Goal: Download file/media

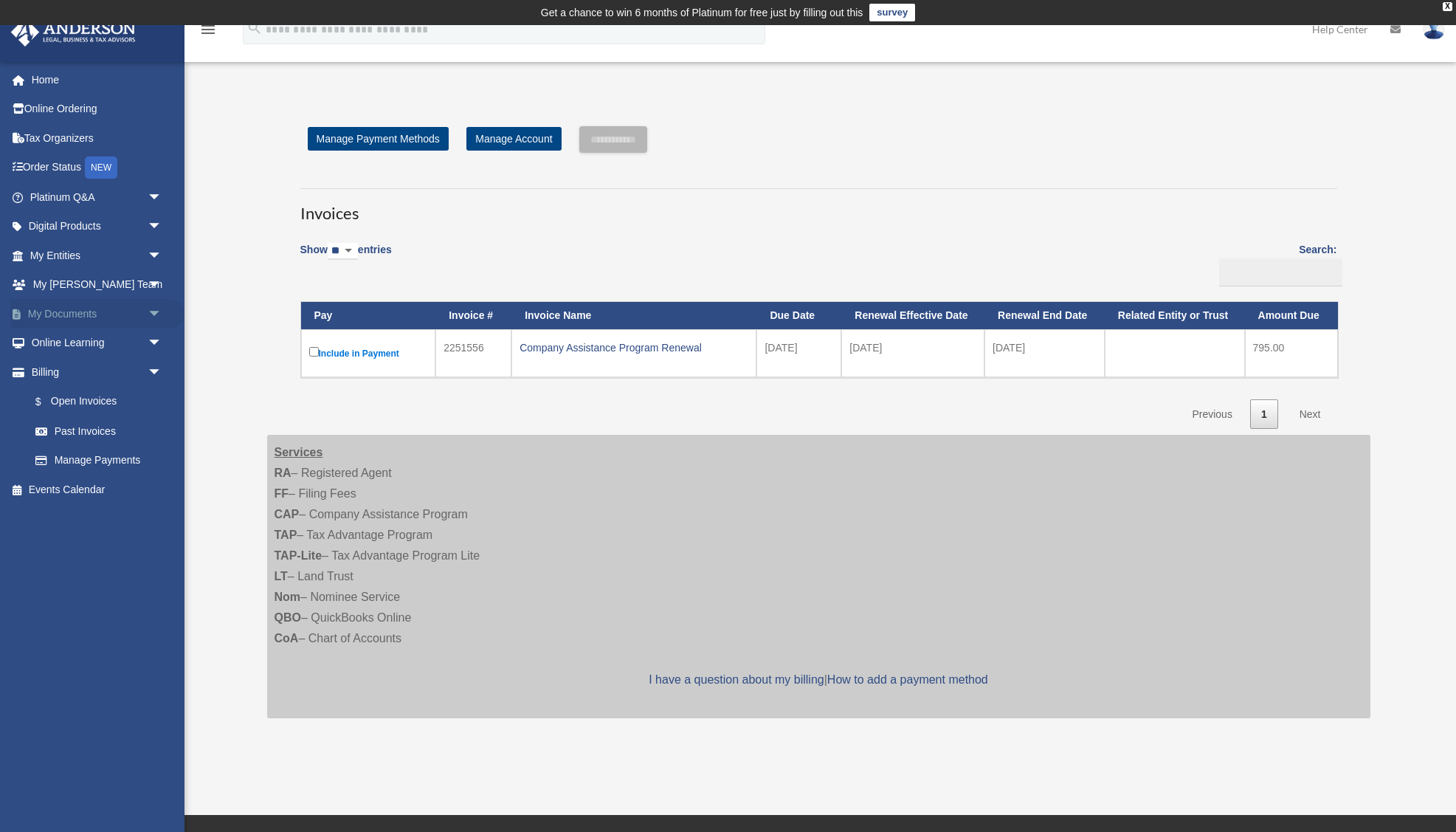
click at [60, 321] on link "My Documents arrow_drop_down" at bounding box center [97, 314] width 175 height 29
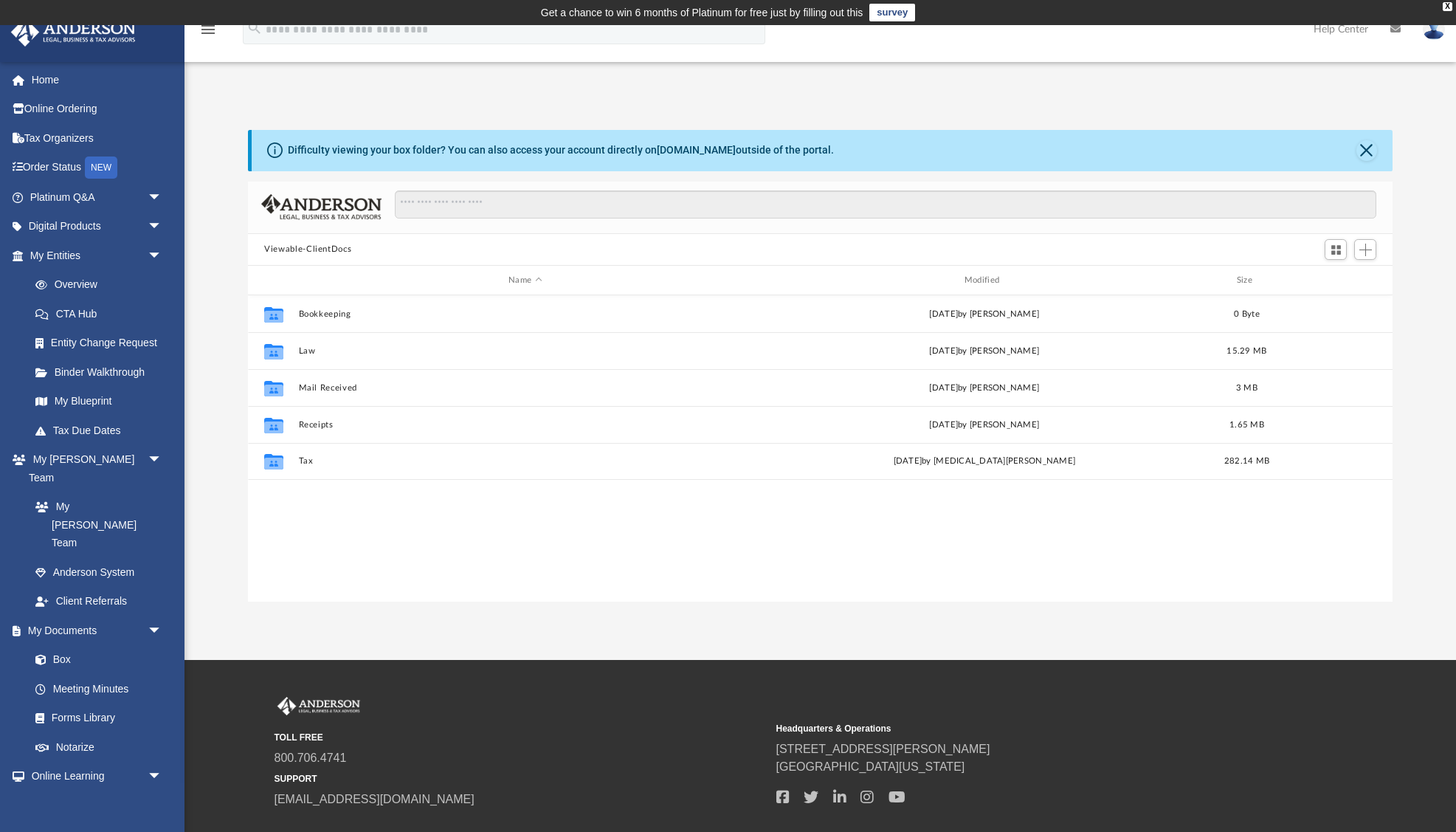
scroll to position [336, 1144]
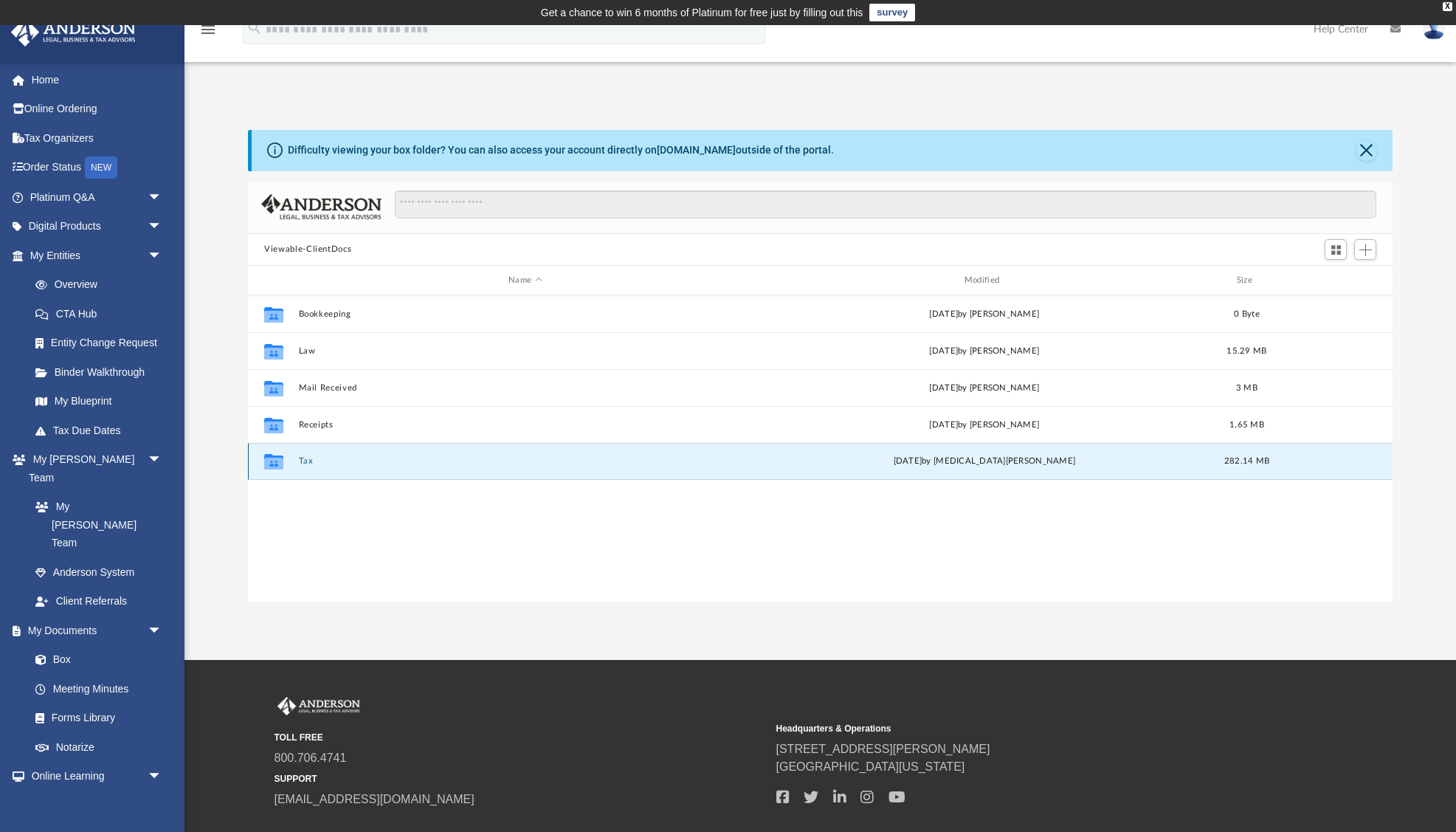
click at [305, 459] on button "Tax" at bounding box center [526, 462] width 453 height 9
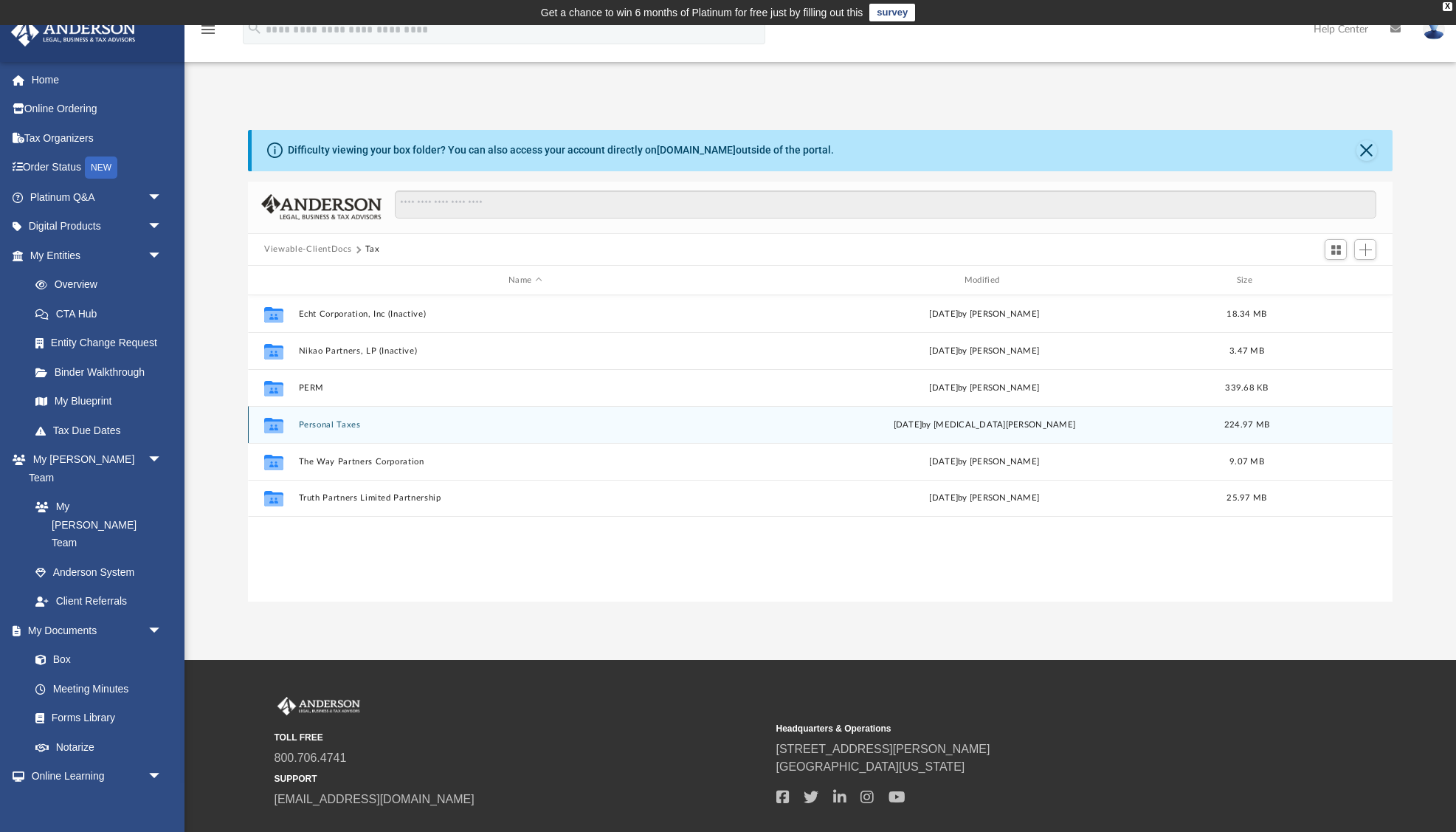
click at [335, 426] on button "Personal Taxes" at bounding box center [526, 424] width 453 height 9
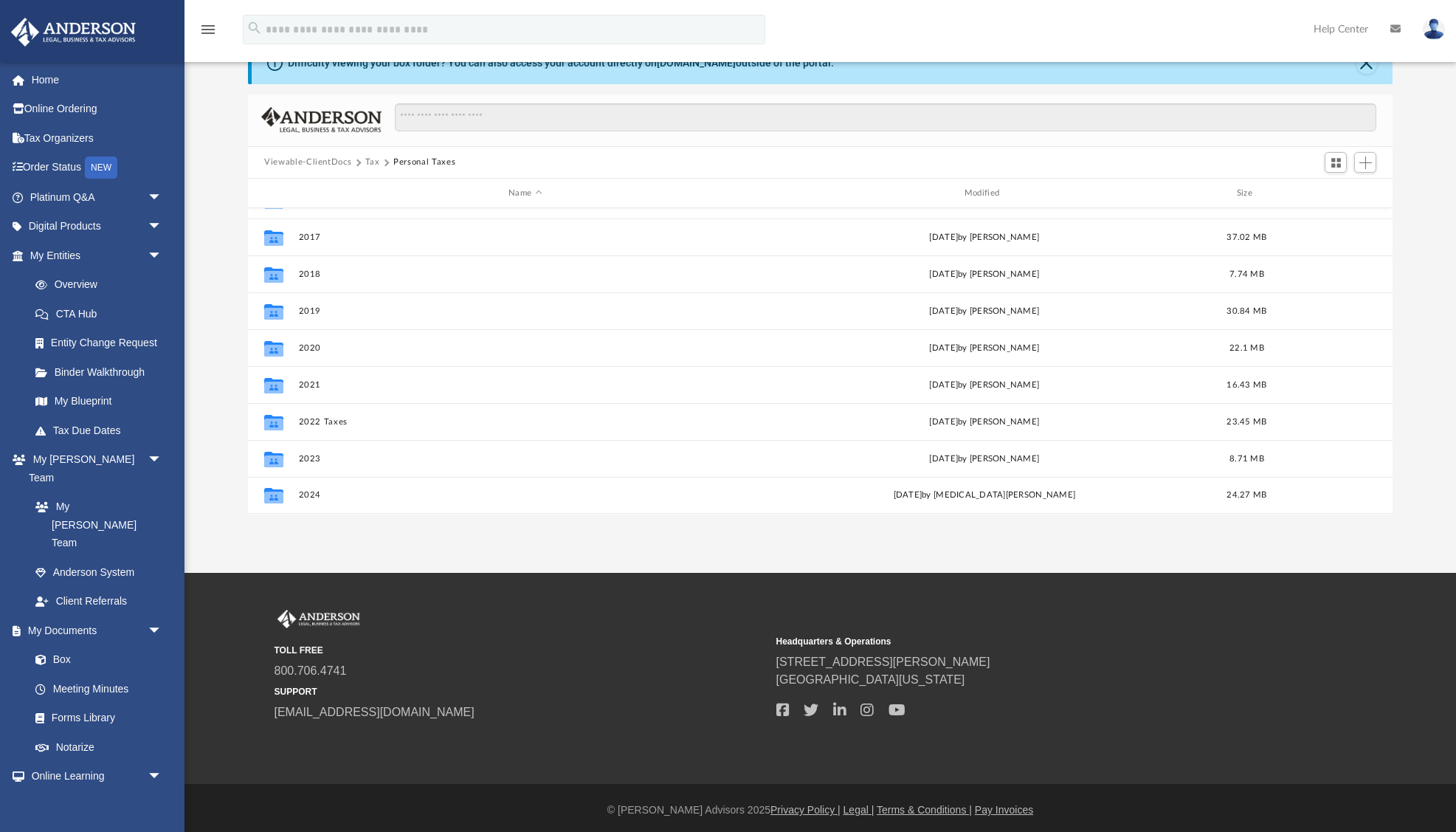
scroll to position [91, 0]
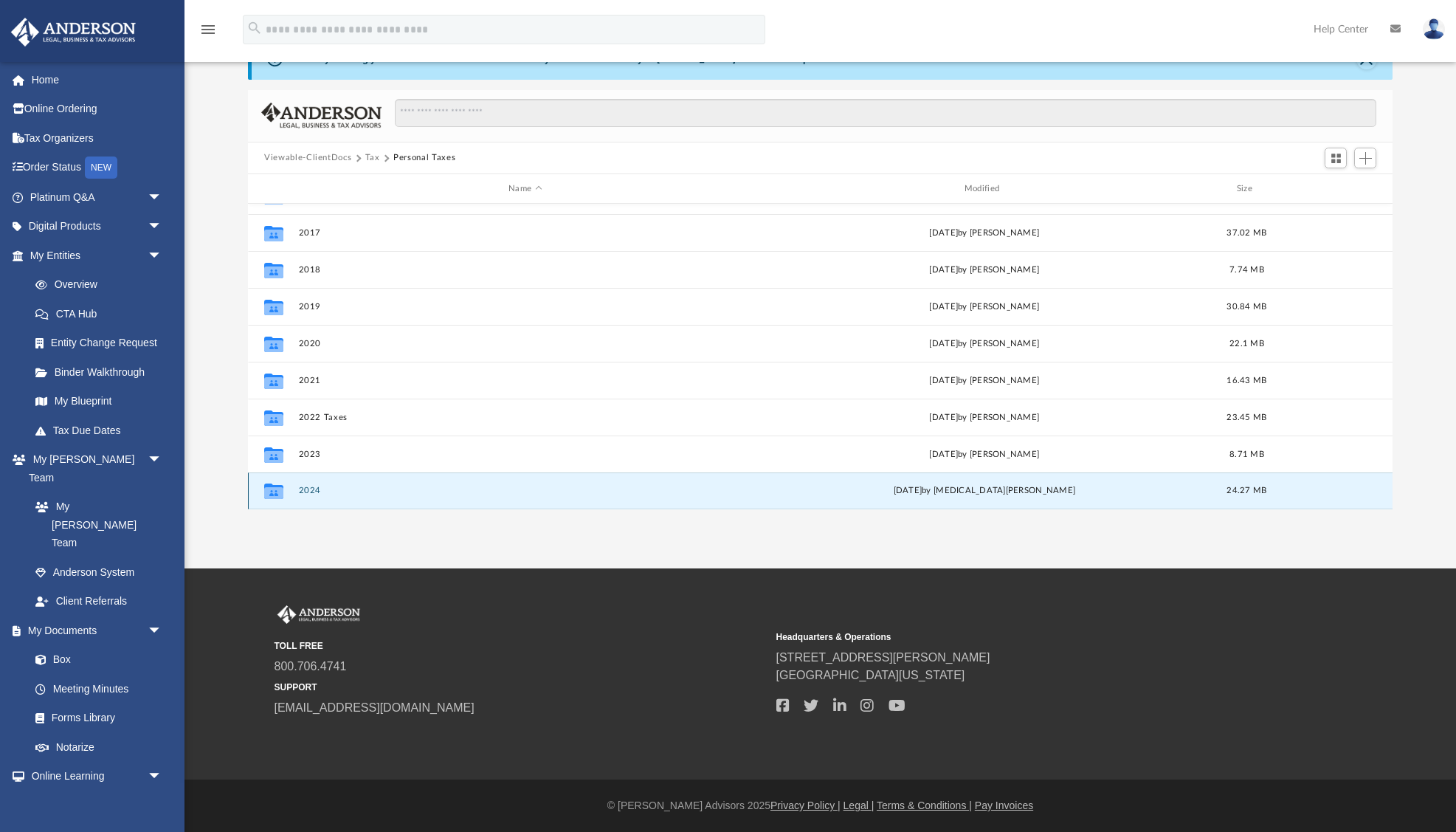
click at [307, 491] on button "2024" at bounding box center [526, 491] width 453 height 9
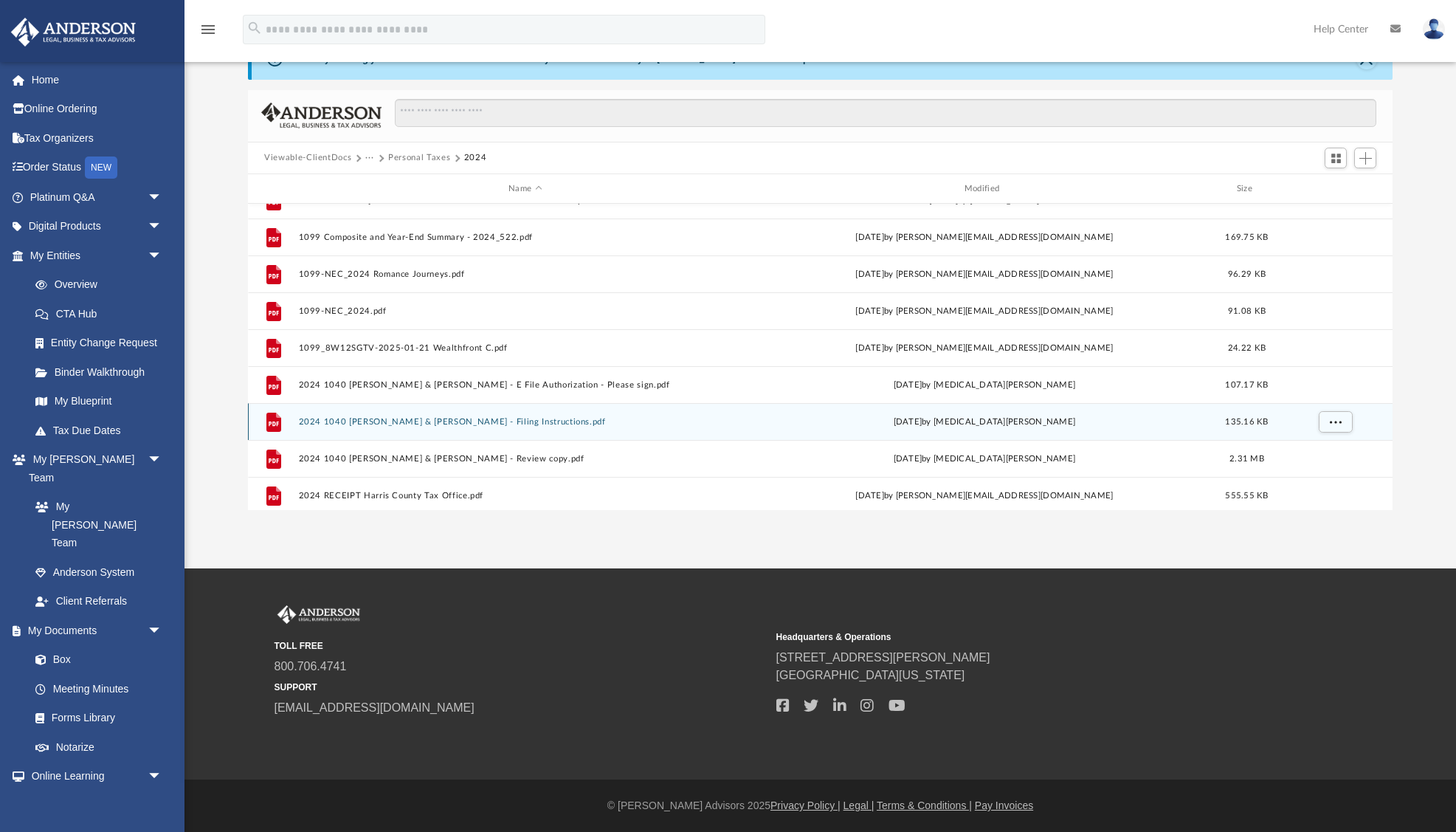
scroll to position [0, 0]
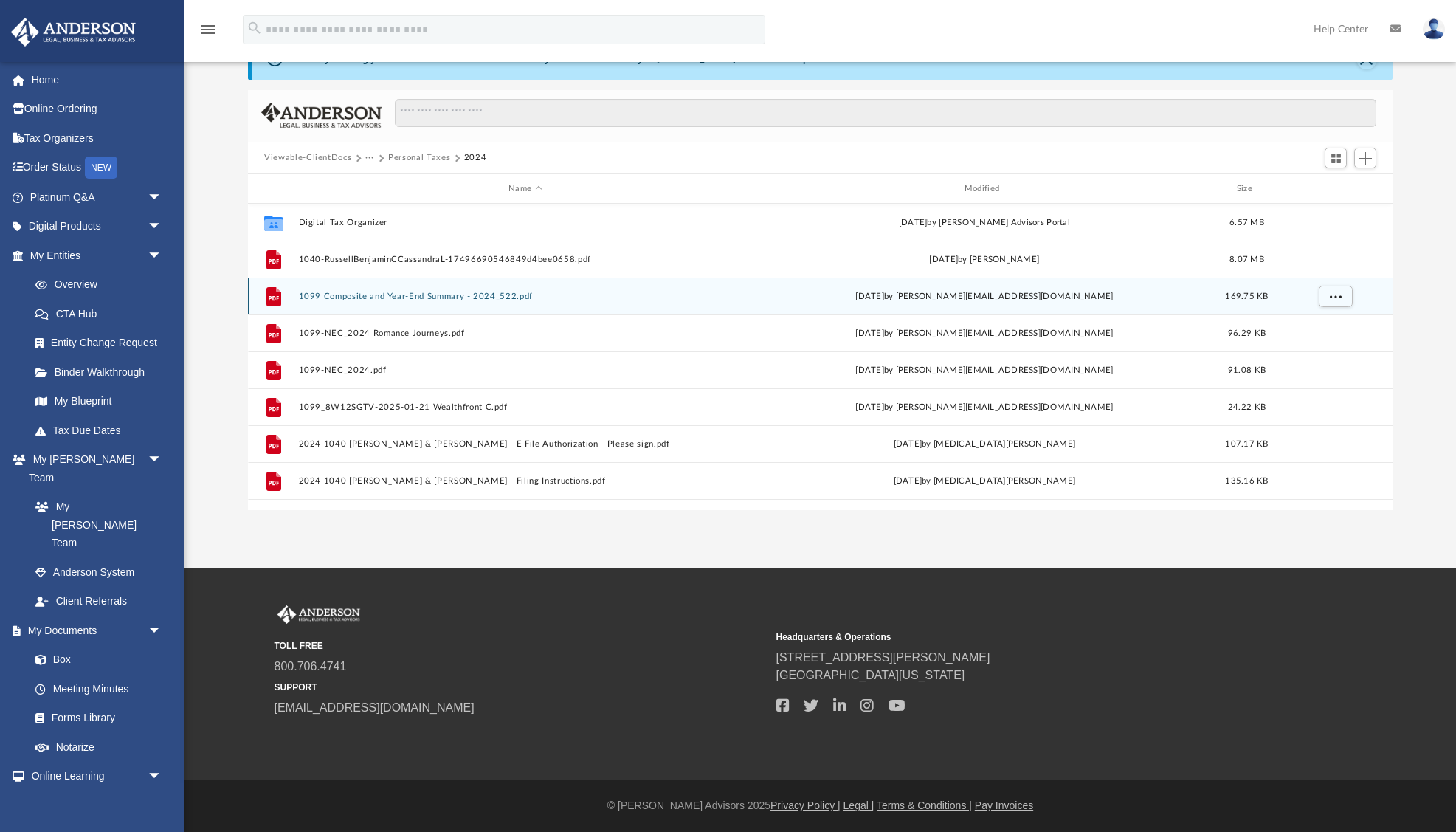
click at [493, 298] on button "1099 Composite and Year-End Summary - 2024_522.pdf" at bounding box center [526, 296] width 453 height 9
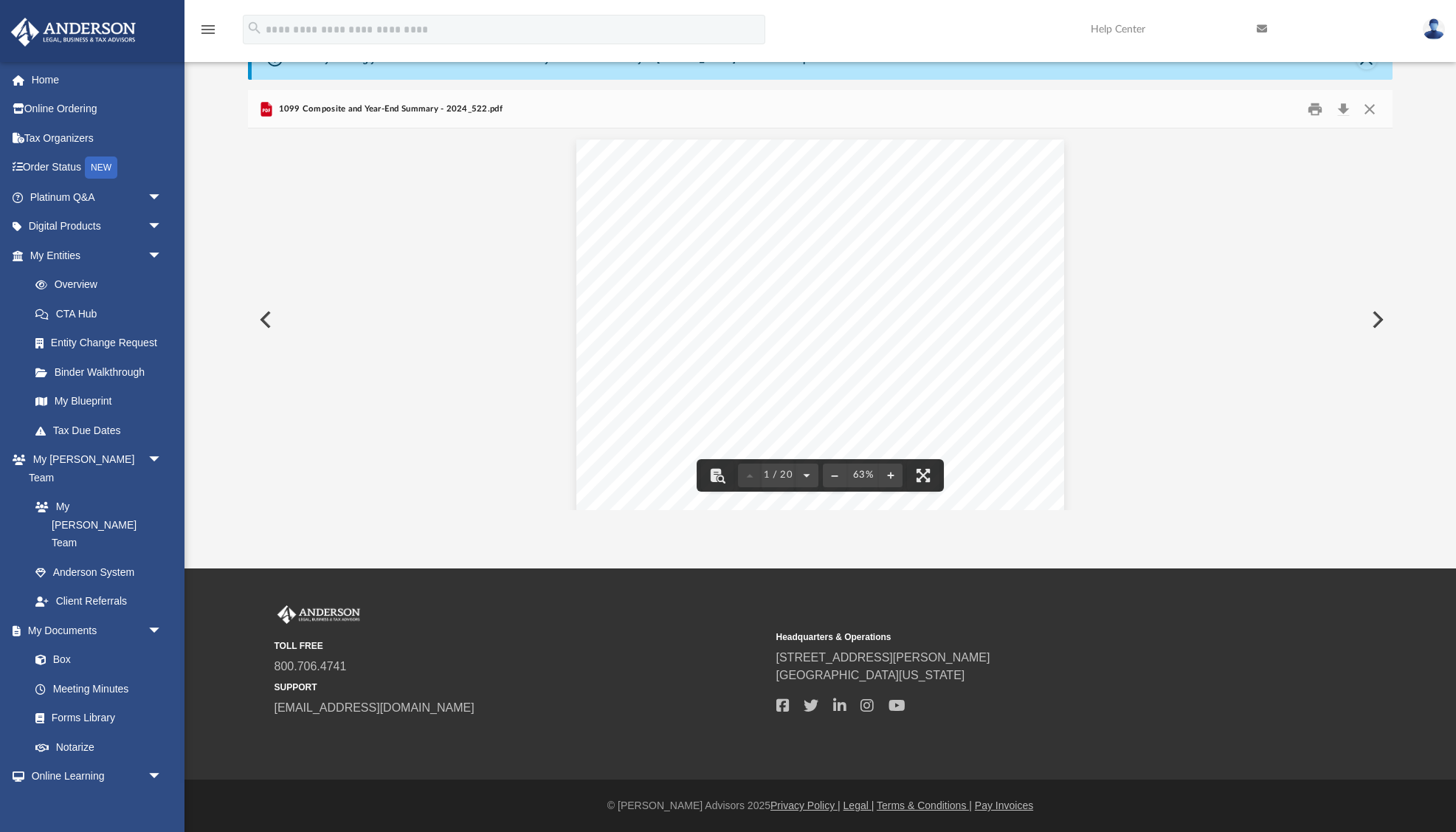
click at [260, 314] on button "Preview" at bounding box center [264, 319] width 33 height 41
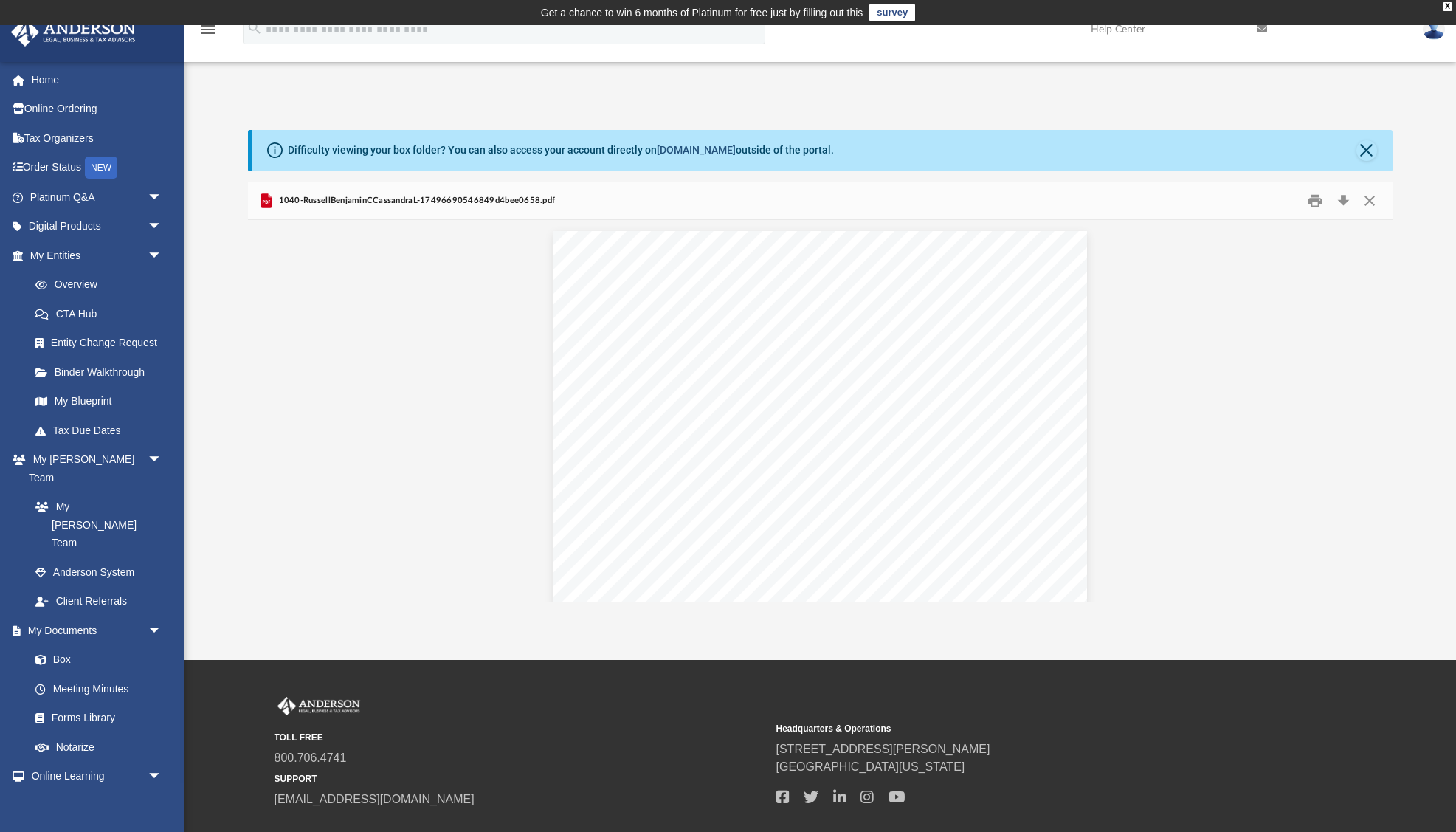
click at [715, 149] on link "[DOMAIN_NAME]" at bounding box center [696, 149] width 79 height 12
